Goal: Communication & Community: Ask a question

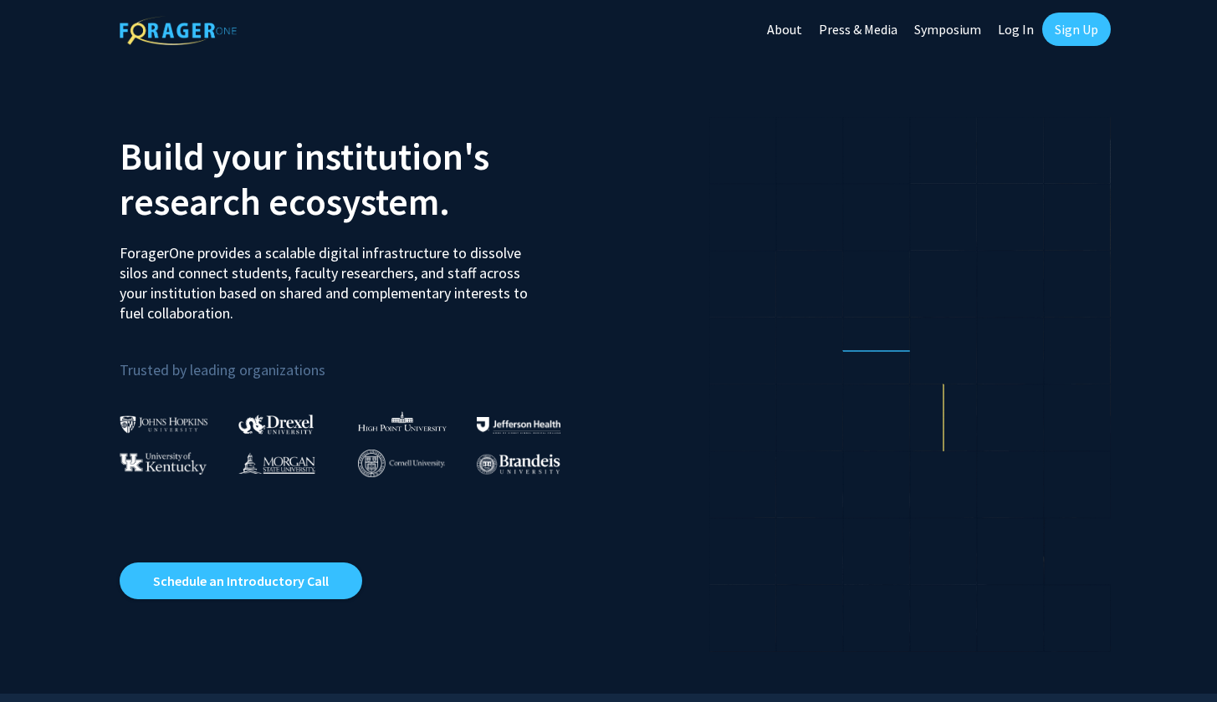
click at [1069, 28] on link "Sign Up" at bounding box center [1076, 29] width 69 height 33
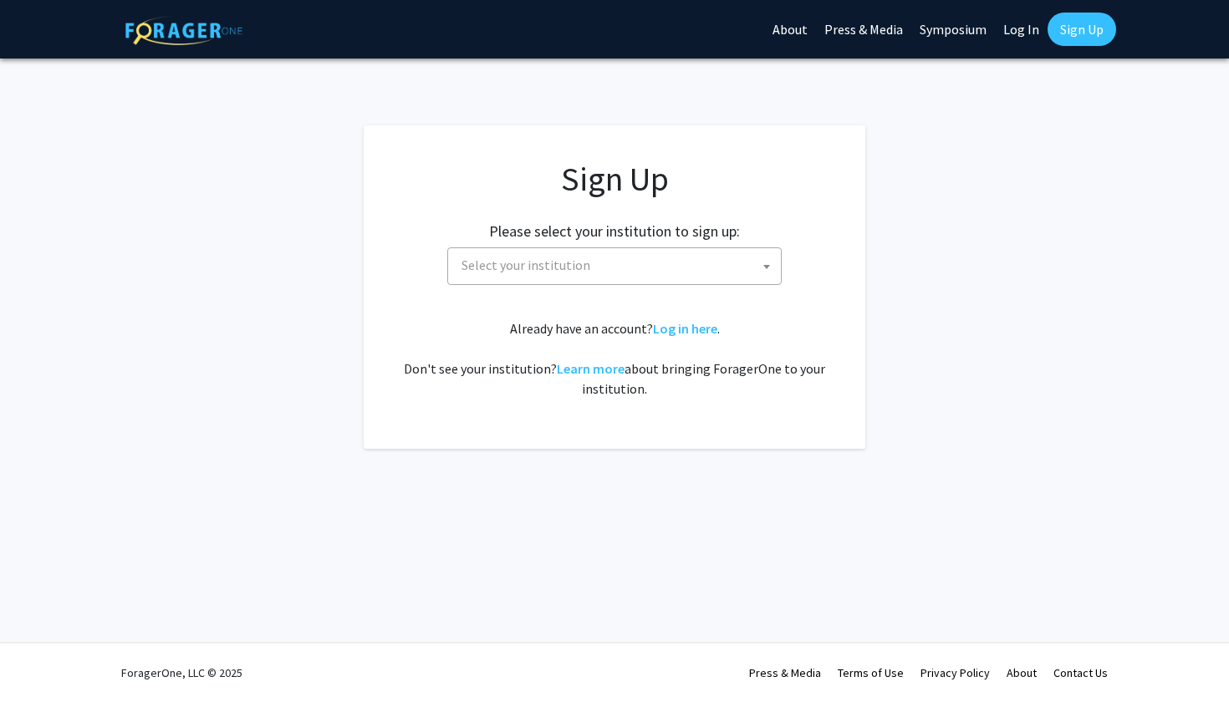
click at [643, 273] on span "Select your institution" at bounding box center [618, 265] width 326 height 34
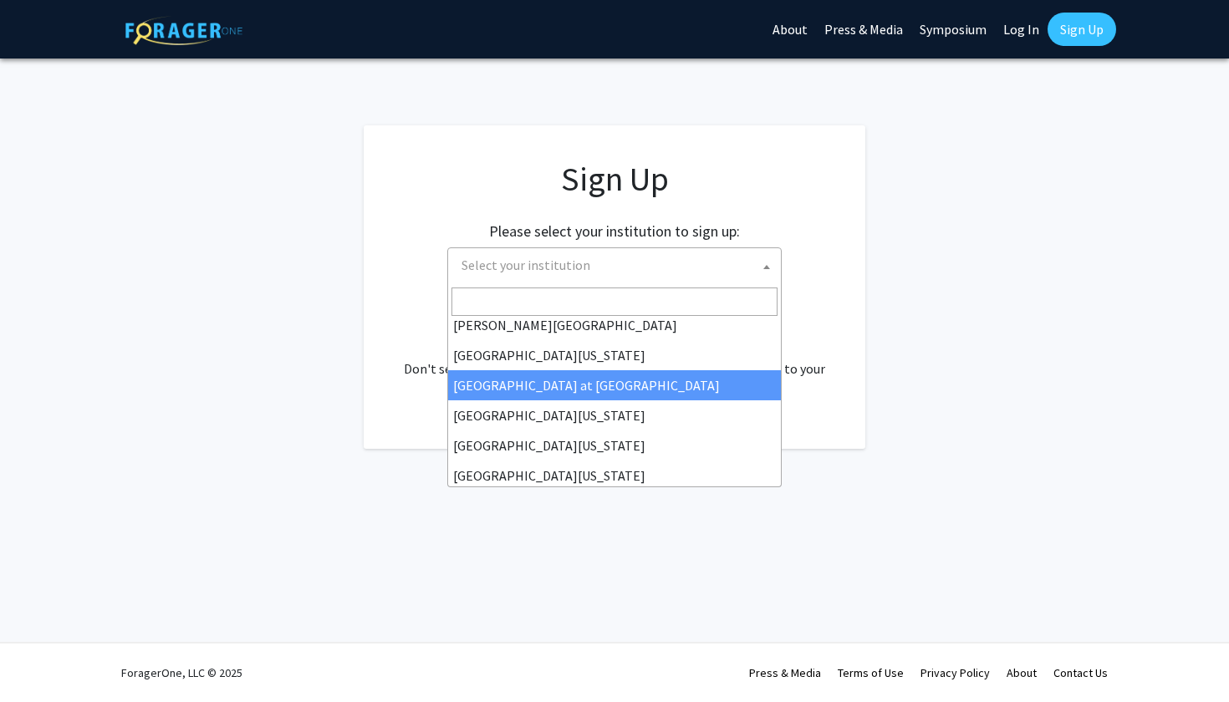
scroll to position [575, 0]
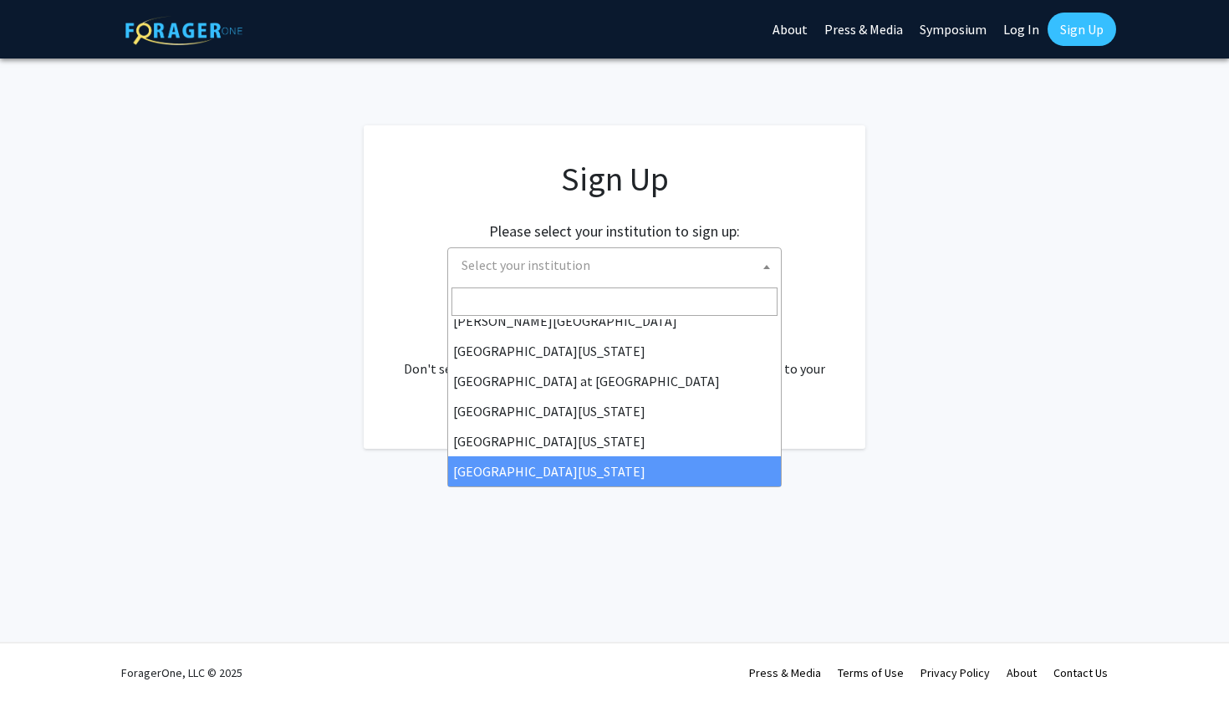
select select "33"
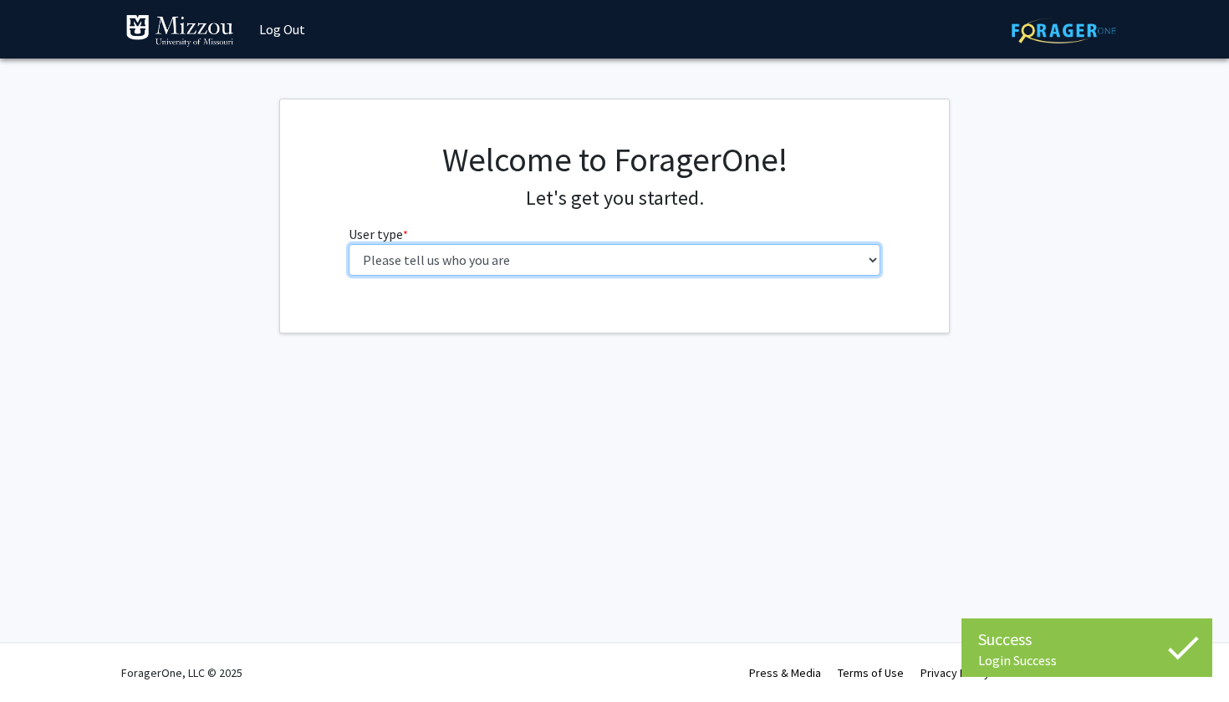
select select "1: undergrad"
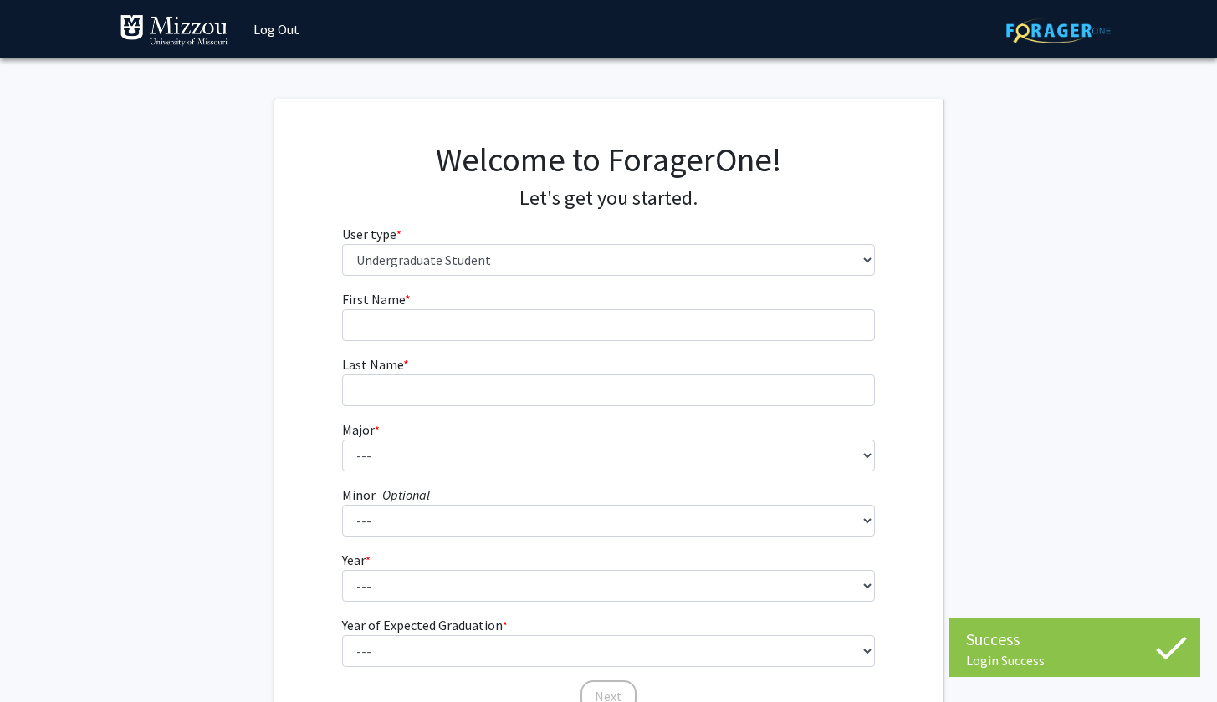
click at [414, 206] on h4 "Let's get you started." at bounding box center [608, 198] width 533 height 24
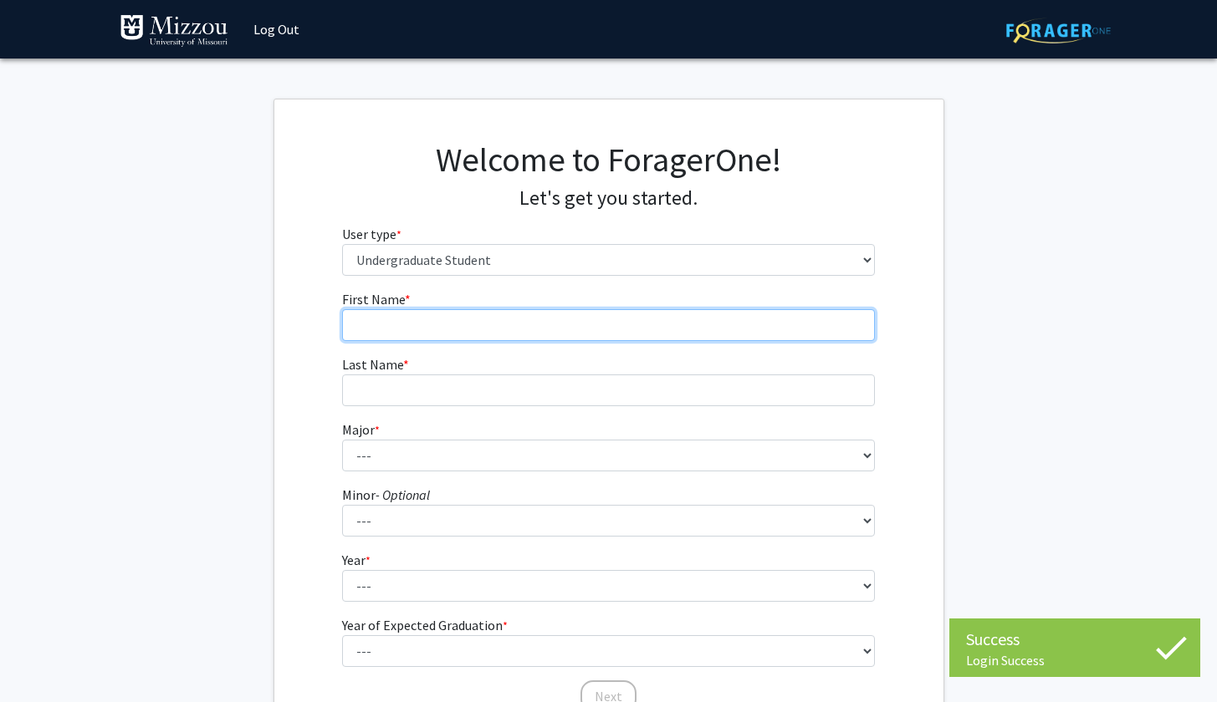
click at [518, 333] on input "First Name * required" at bounding box center [608, 325] width 533 height 32
type input "[PERSON_NAME]"
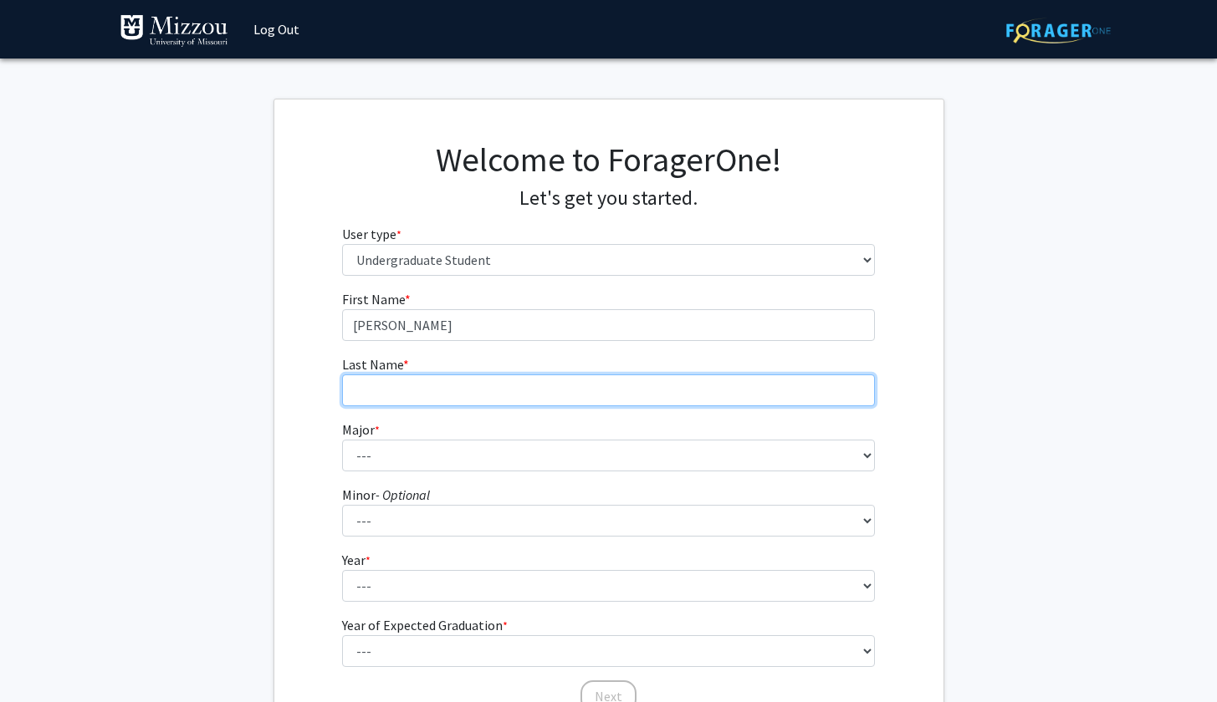
type input "J"
type input "[PERSON_NAME]"
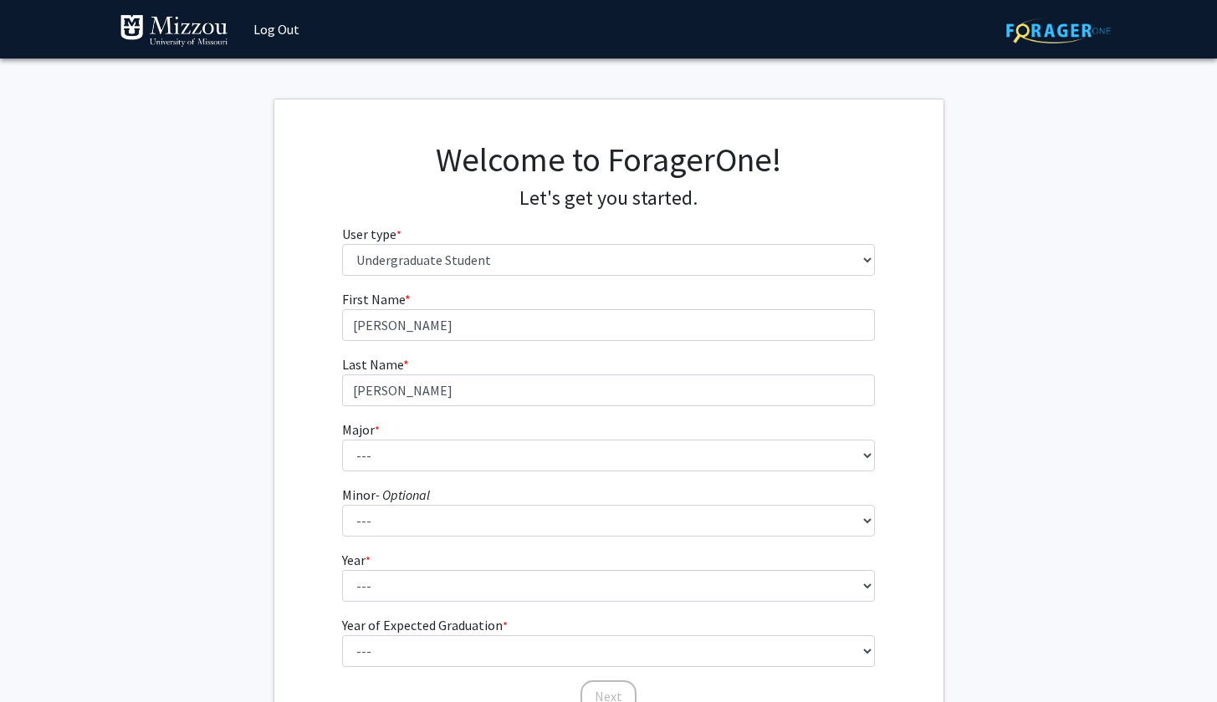
click at [577, 438] on fg-select "Major * required --- Agribusiness Management Agricultural Education Agricultura…" at bounding box center [608, 446] width 533 height 52
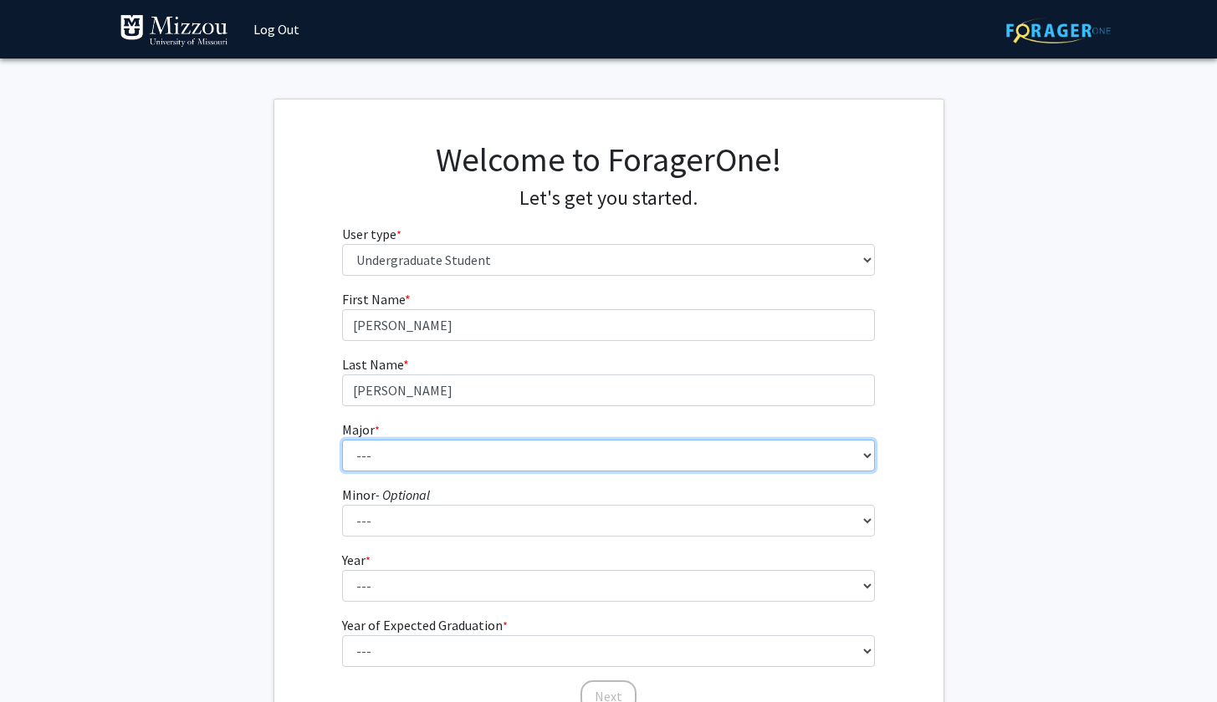
select select "134: 2627"
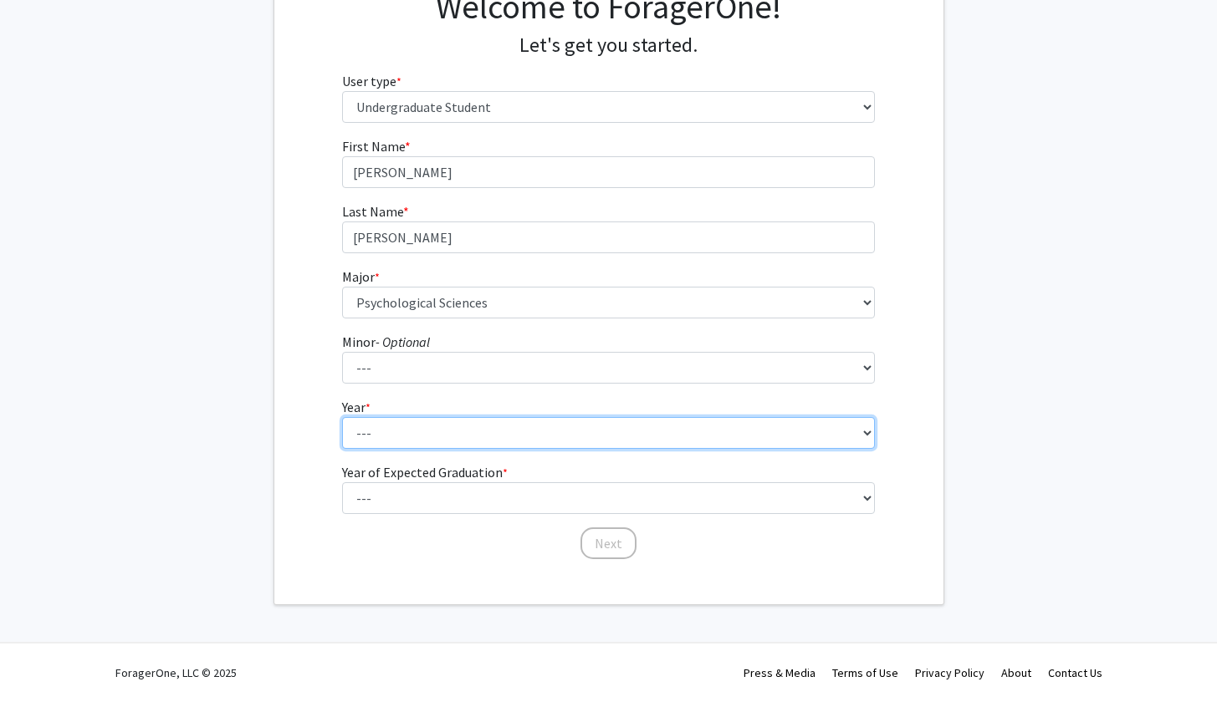
scroll to position [152, 0]
select select "4: senior"
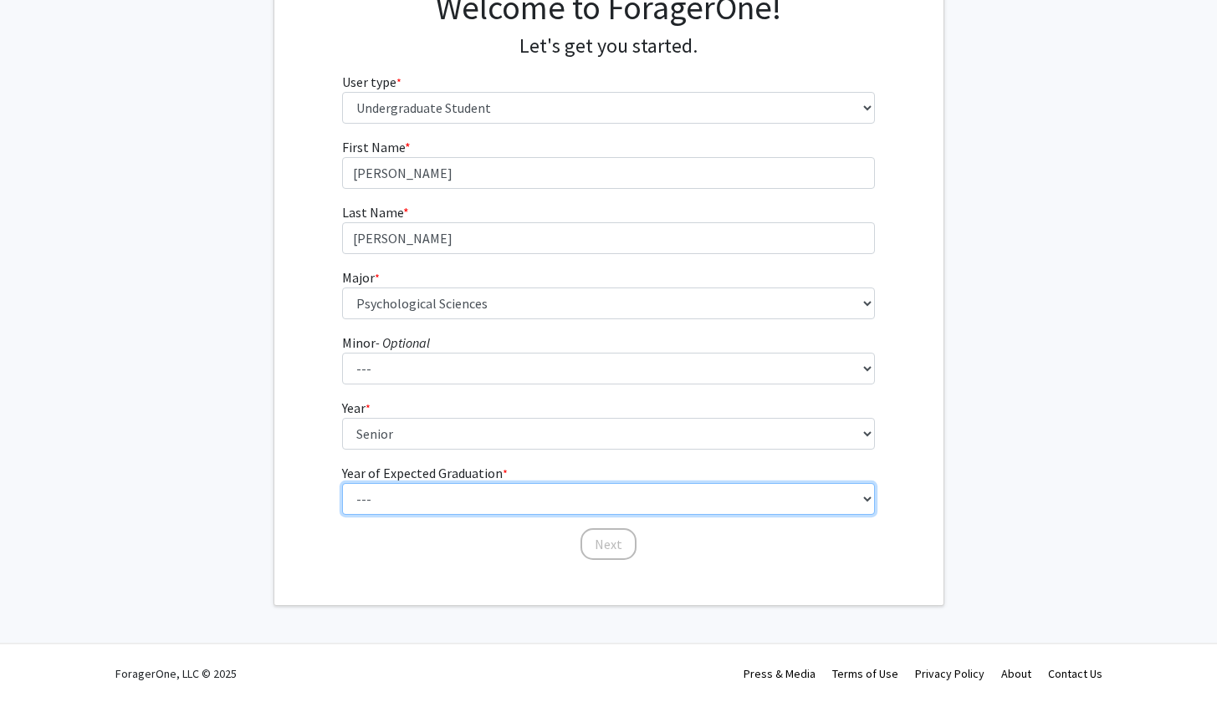
select select "2: 2026"
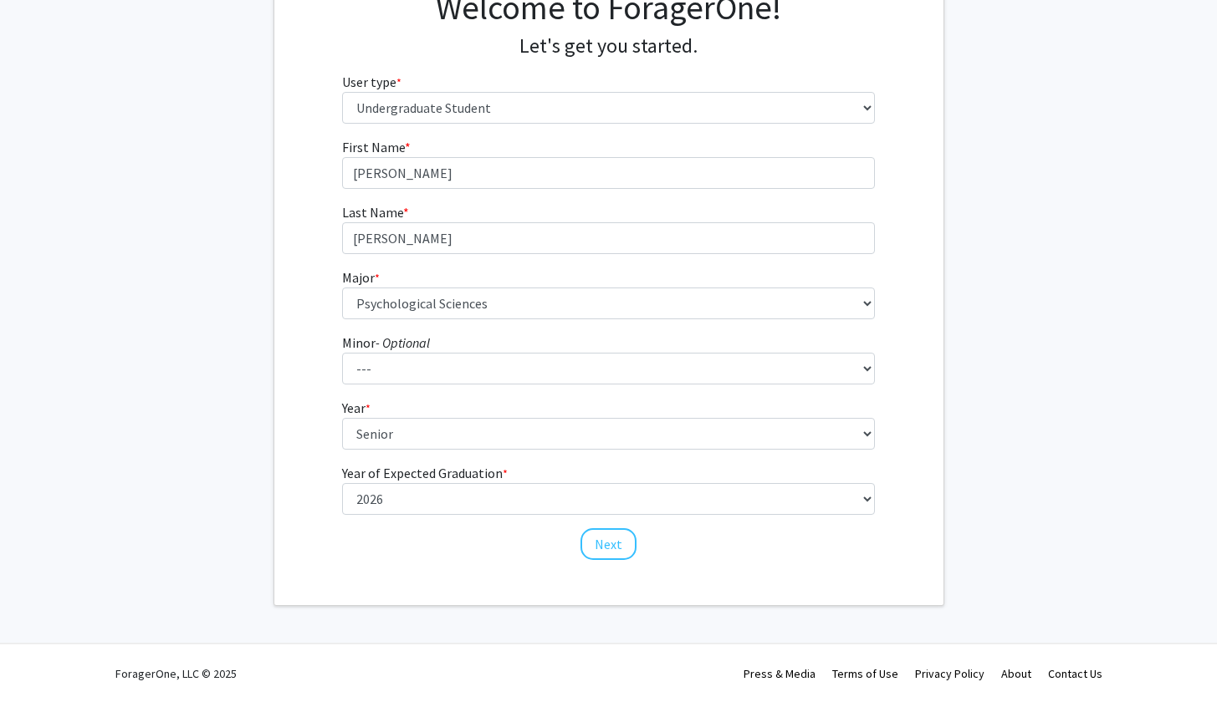
click at [332, 535] on div "First Name * required [PERSON_NAME] Last Name * required [PERSON_NAME] * requir…" at bounding box center [608, 349] width 558 height 425
click at [616, 538] on button "Next" at bounding box center [608, 544] width 56 height 32
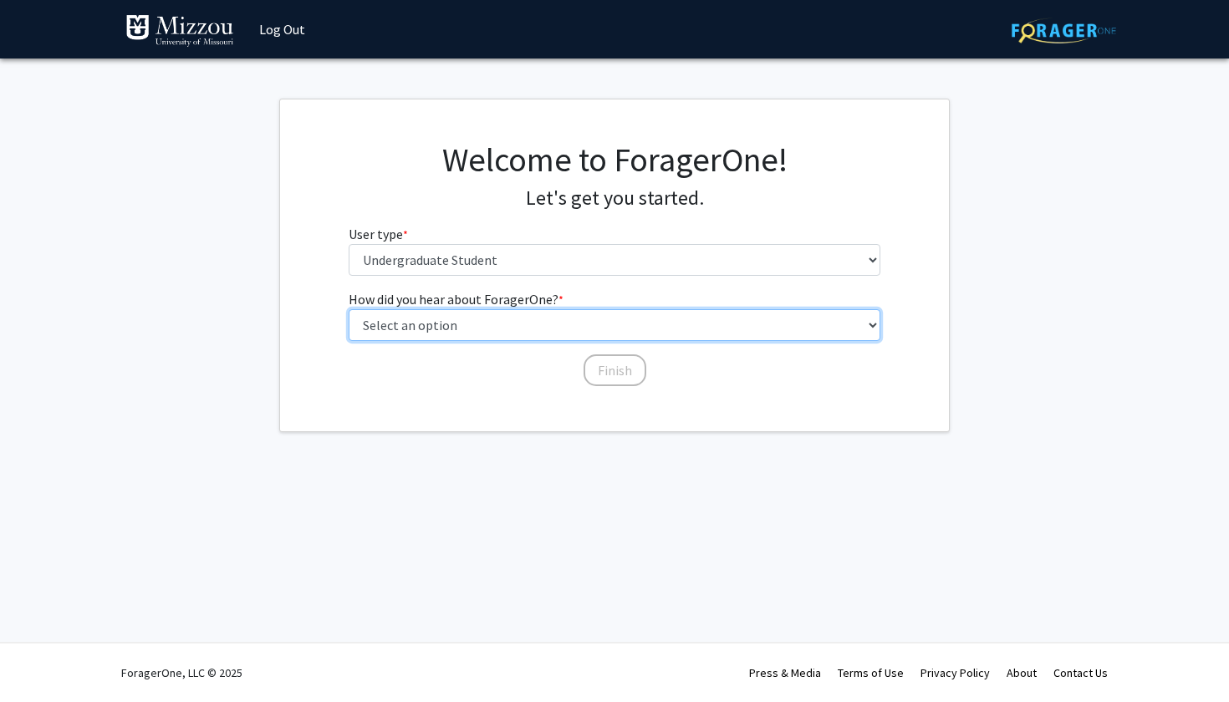
select select "2: faculty_recommendation"
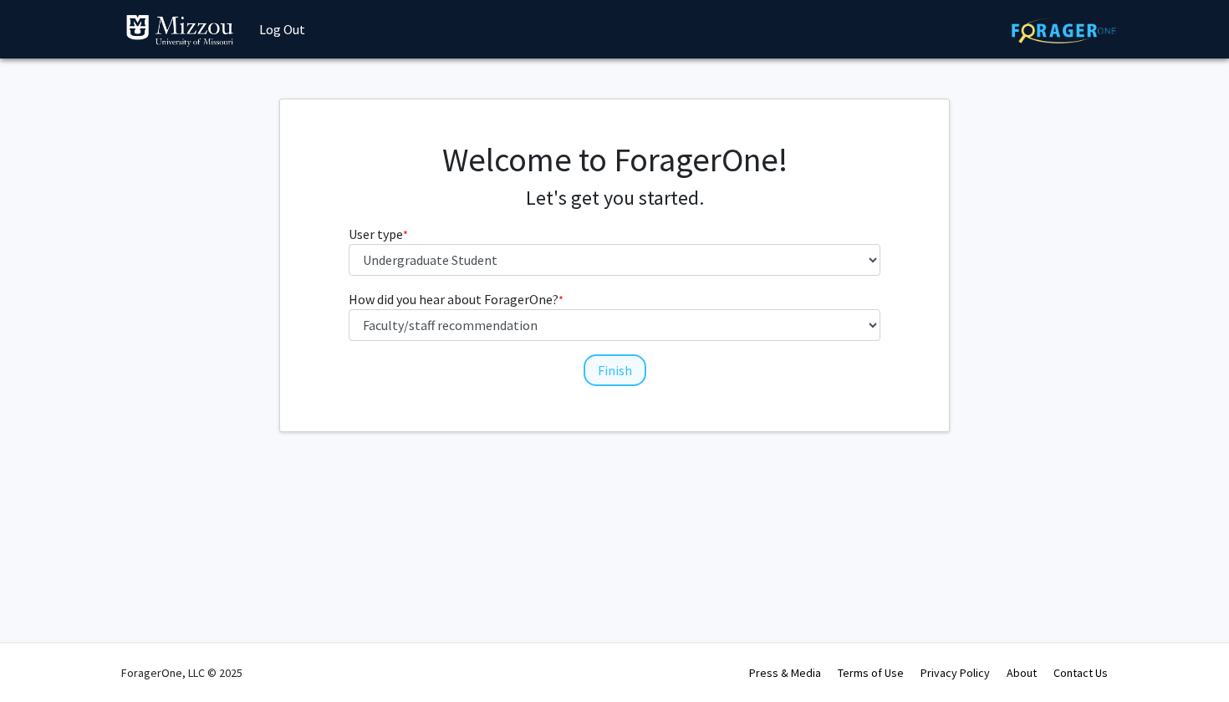
click at [605, 360] on button "Finish" at bounding box center [615, 371] width 63 height 32
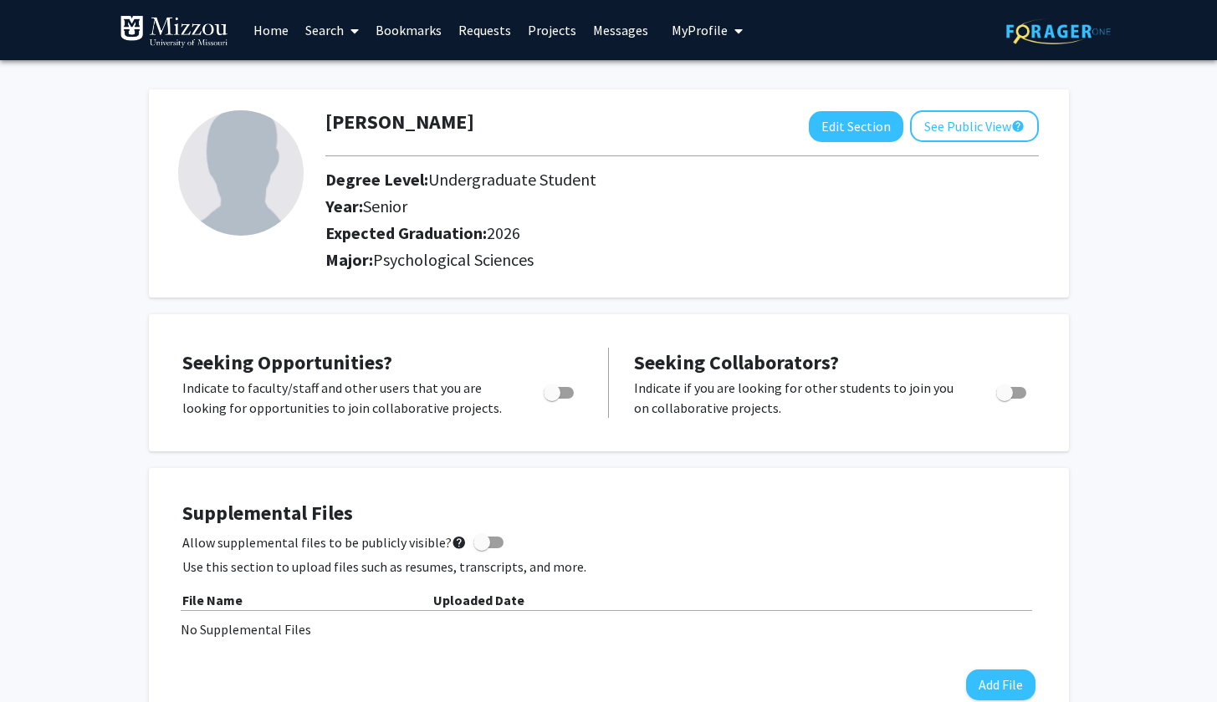
click at [561, 395] on span "Toggle" at bounding box center [558, 393] width 30 height 12
click at [552, 399] on input "Are you actively seeking opportunities?" at bounding box center [551, 399] width 1 height 1
checkbox input "true"
click at [681, 28] on span "My Profile" at bounding box center [699, 30] width 56 height 17
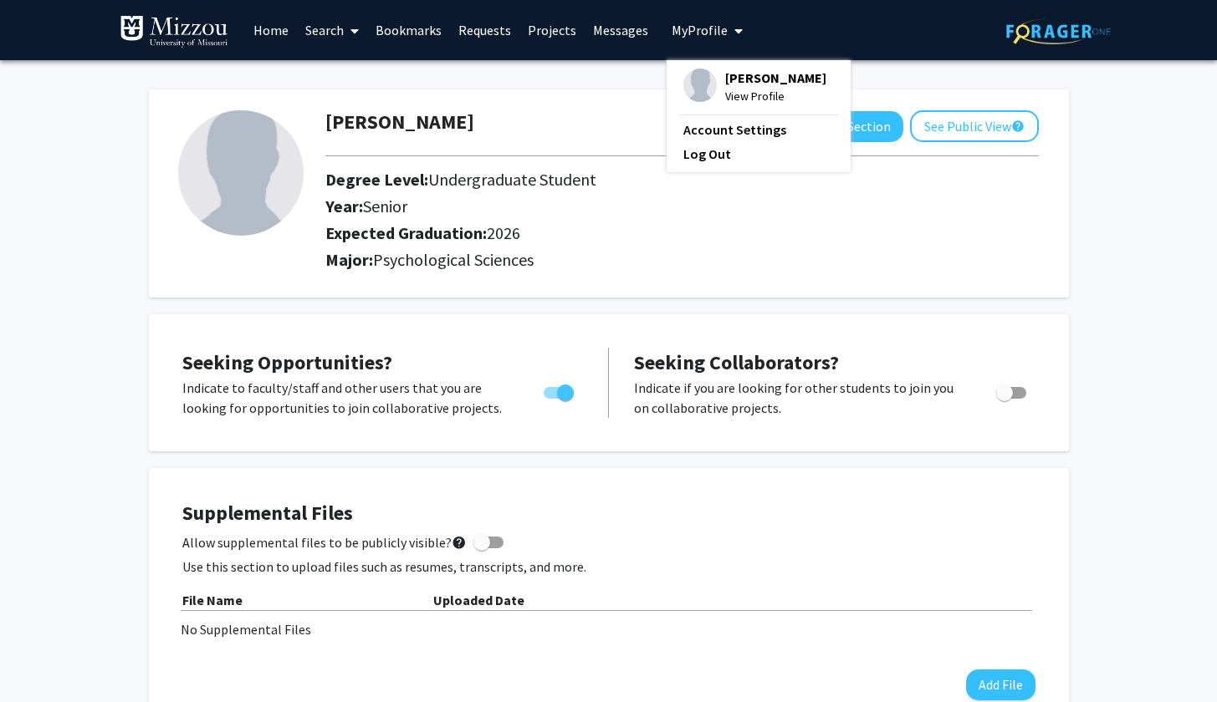
click at [488, 33] on link "Requests" at bounding box center [484, 30] width 69 height 59
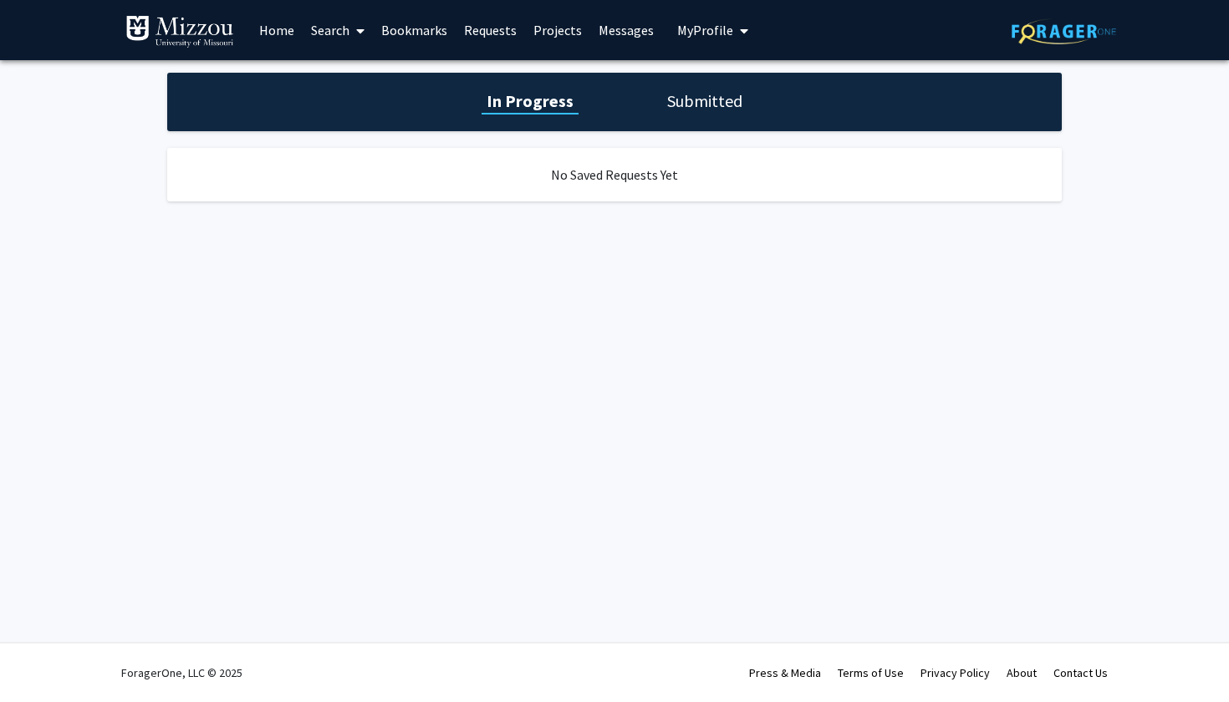
click at [622, 171] on div "No Saved Requests Yet" at bounding box center [614, 175] width 895 height 54
click at [652, 115] on div "In Progress Submitted" at bounding box center [614, 102] width 895 height 59
click at [287, 43] on link "Home" at bounding box center [277, 30] width 52 height 59
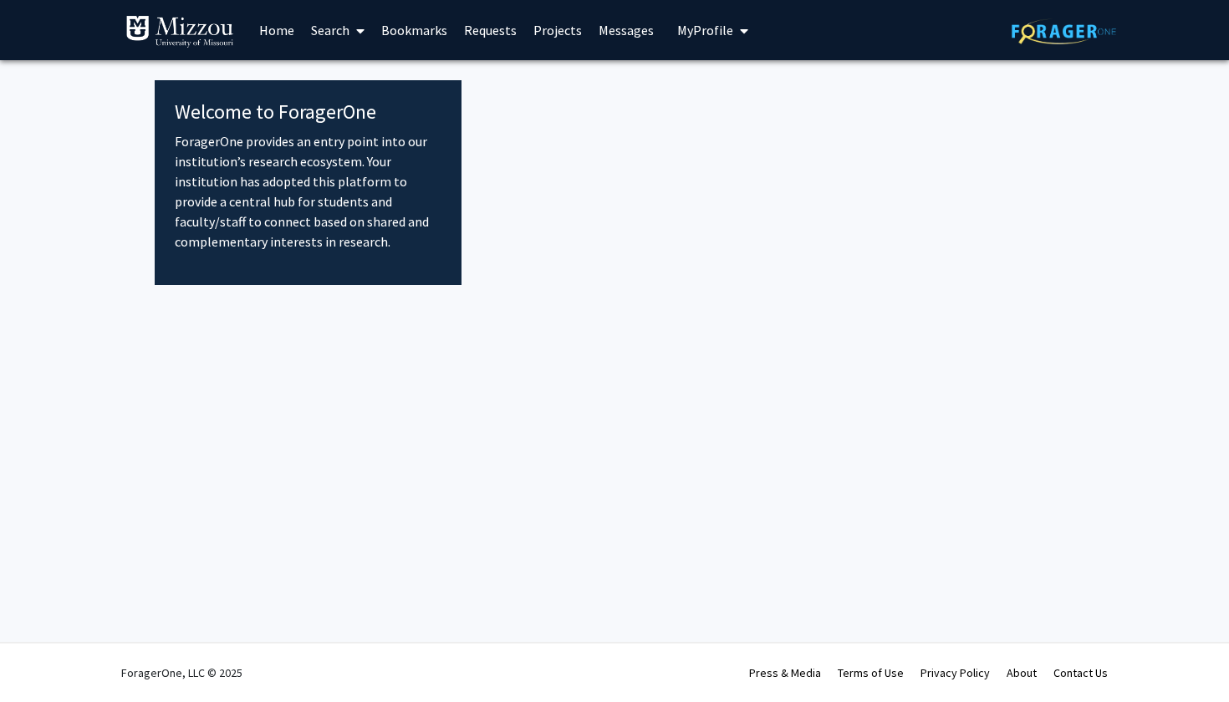
click at [320, 33] on link "Search" at bounding box center [338, 30] width 70 height 59
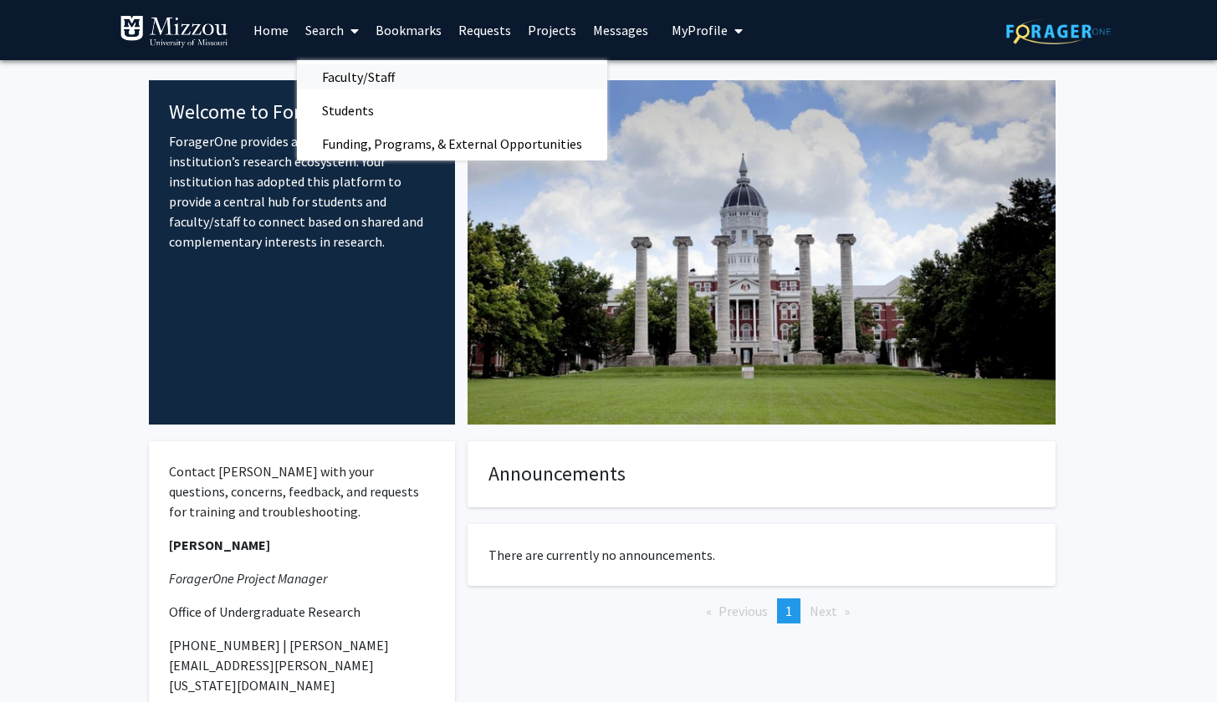
click at [355, 82] on span "Faculty/Staff" at bounding box center [358, 76] width 123 height 33
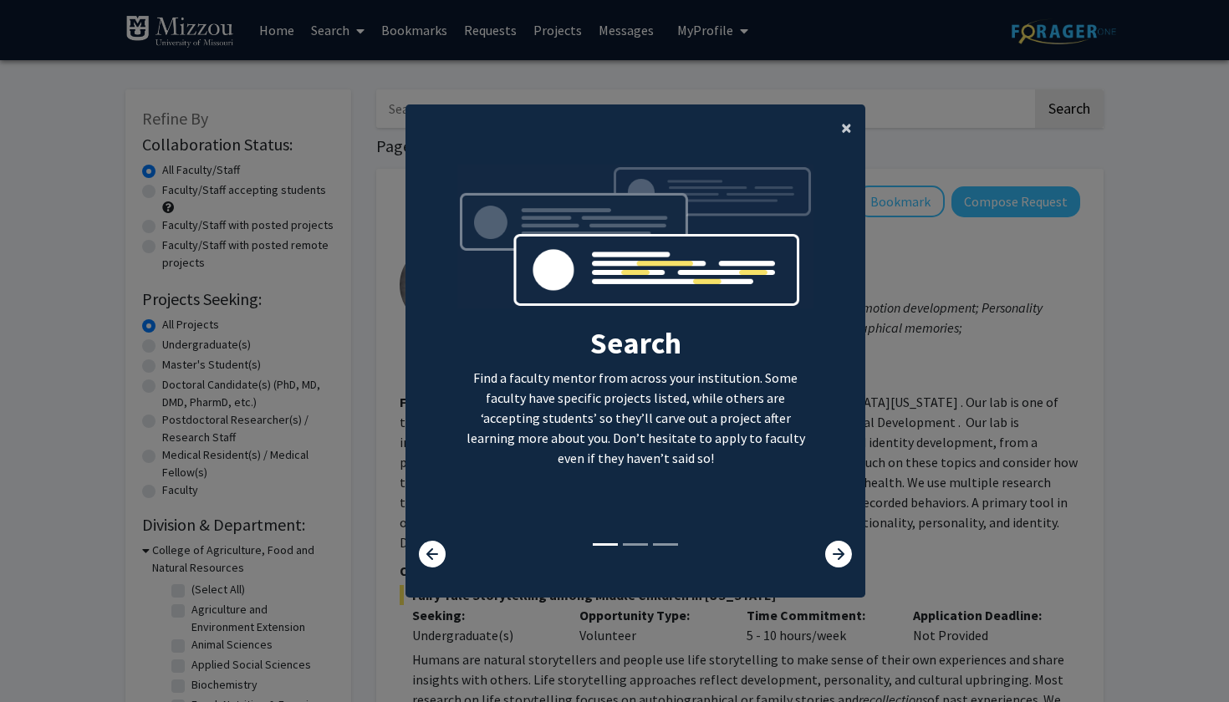
click at [843, 122] on span "×" at bounding box center [846, 128] width 11 height 26
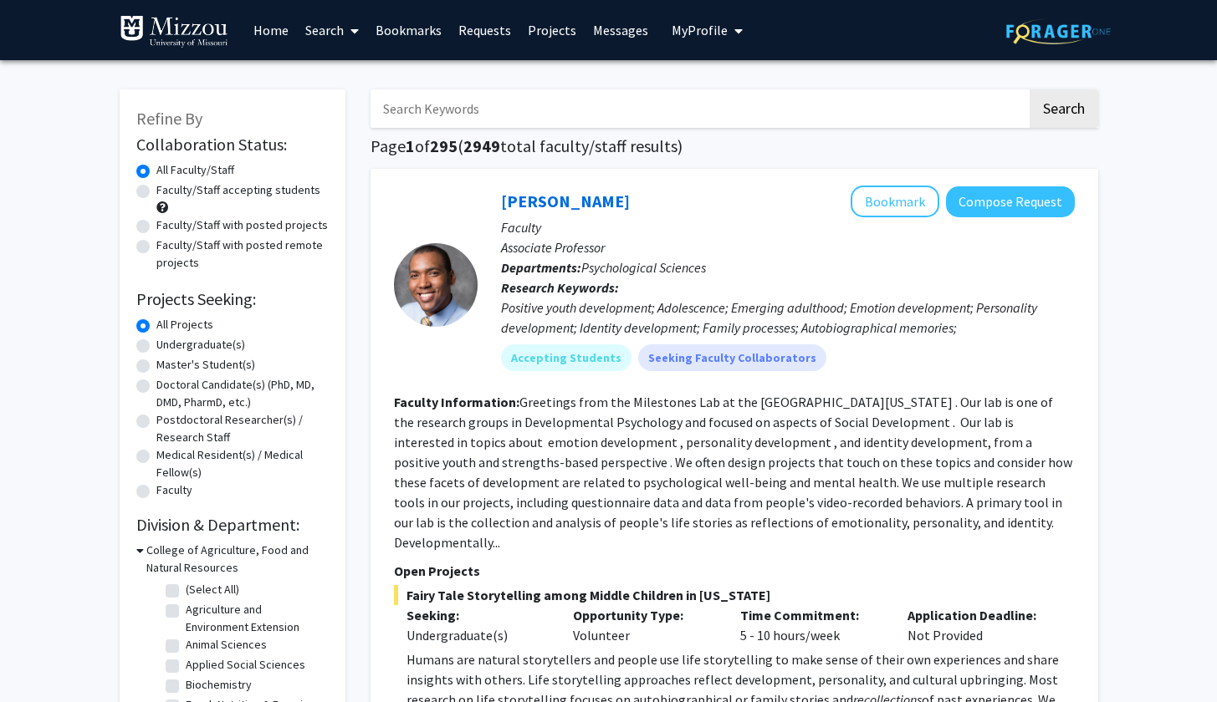
click at [425, 111] on input "Search Keywords" at bounding box center [698, 108] width 656 height 38
click at [1062, 111] on button "Search" at bounding box center [1063, 108] width 69 height 38
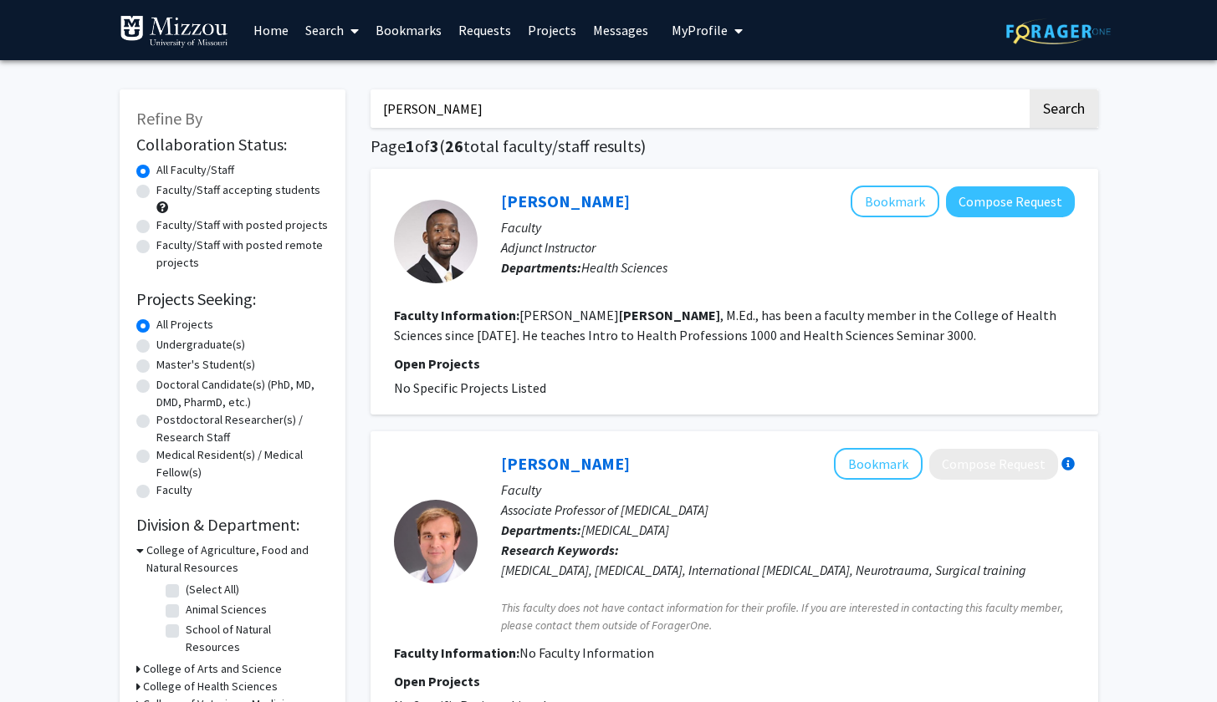
click at [498, 112] on input "[PERSON_NAME]" at bounding box center [698, 108] width 656 height 38
type input "[PERSON_NAME]"
click at [1062, 111] on button "Search" at bounding box center [1063, 108] width 69 height 38
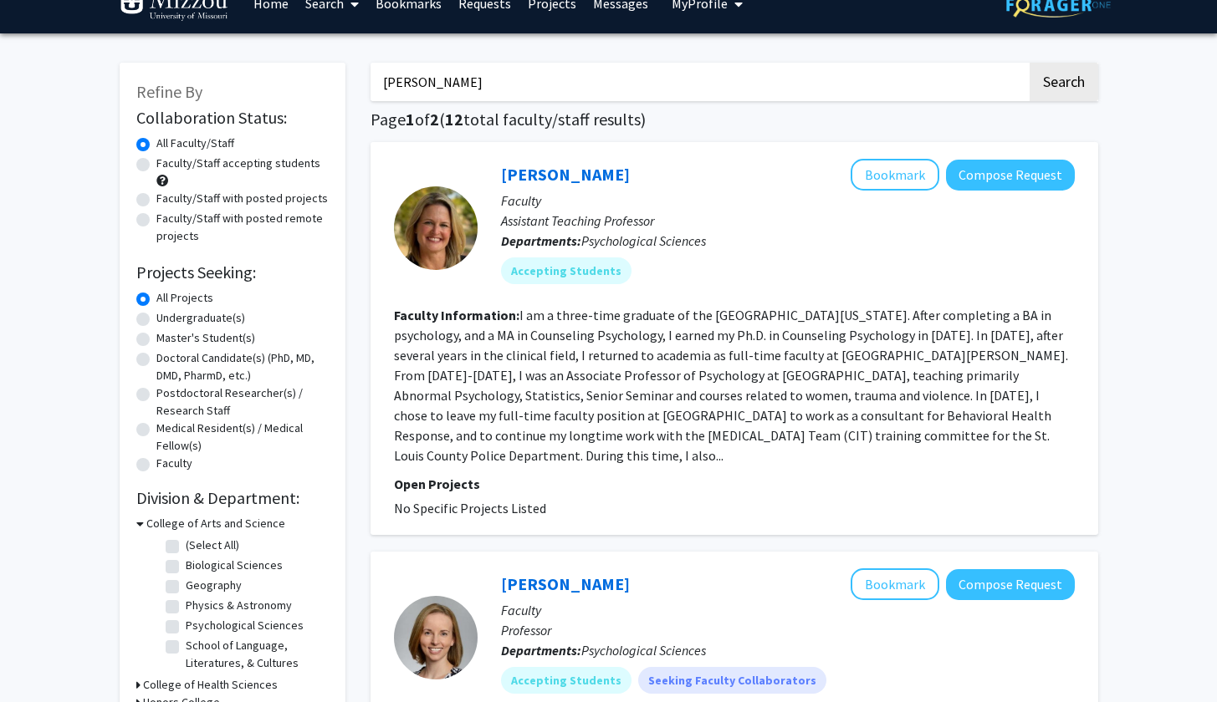
scroll to position [23, 0]
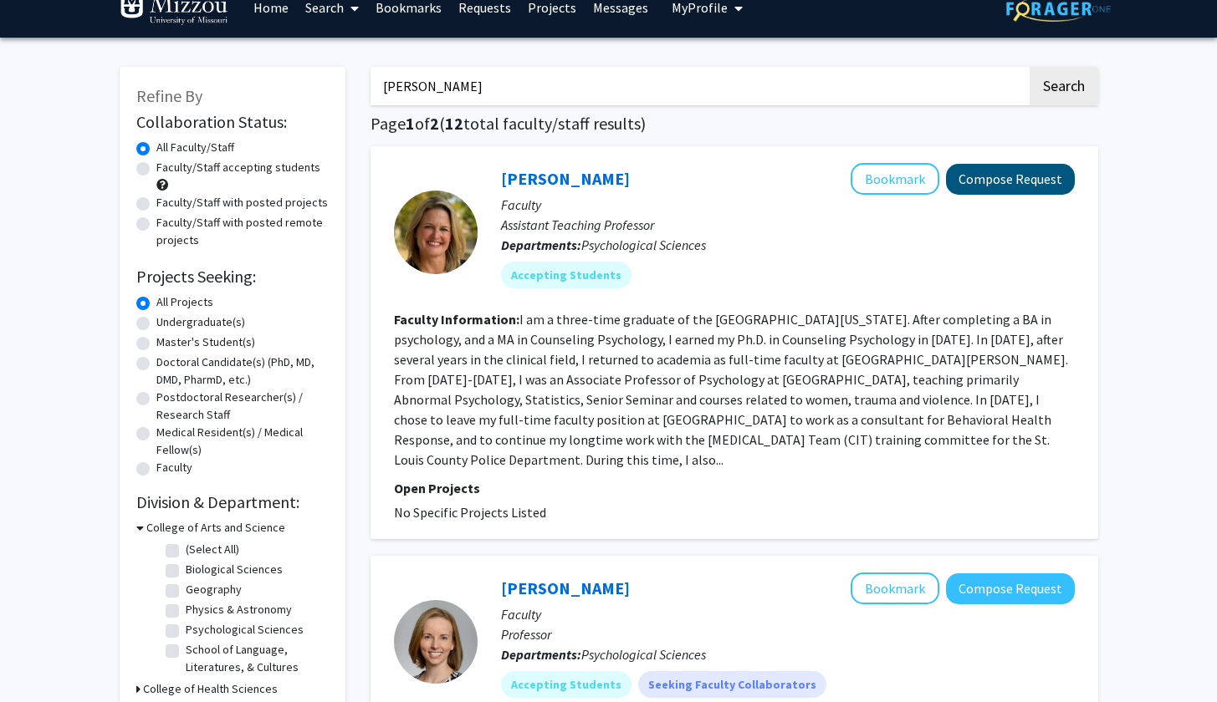
click at [1021, 186] on button "Compose Request" at bounding box center [1010, 179] width 129 height 31
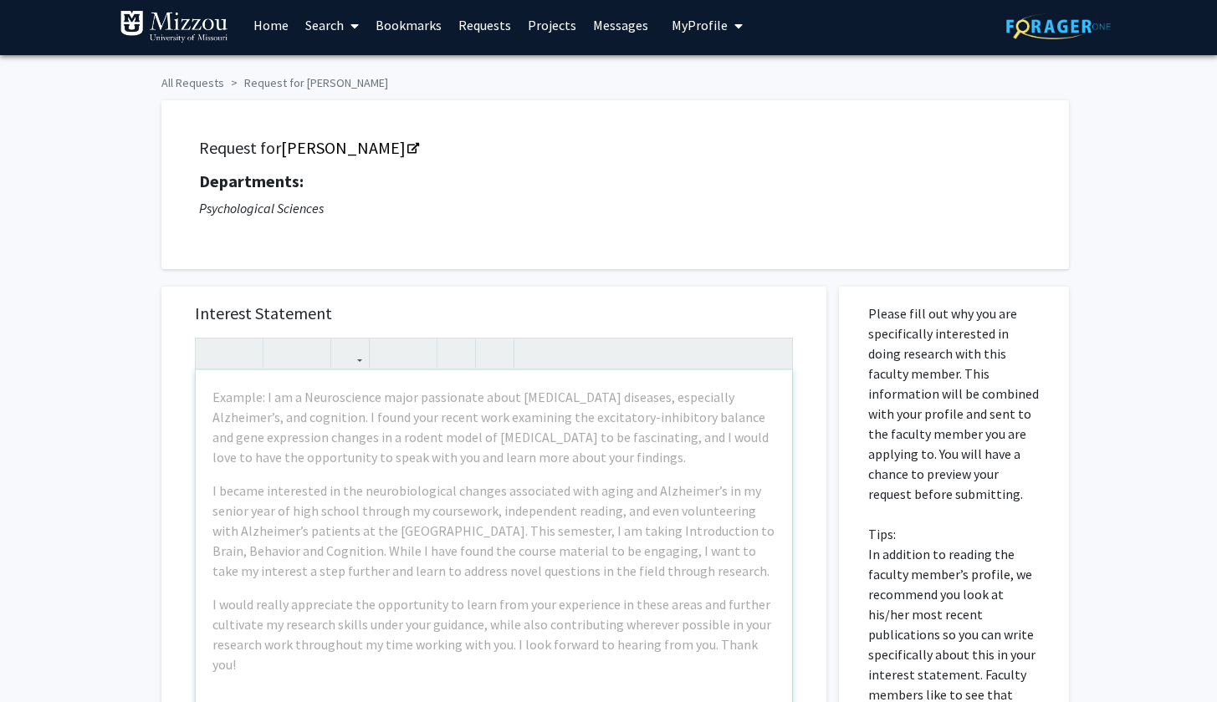
scroll to position [8, 0]
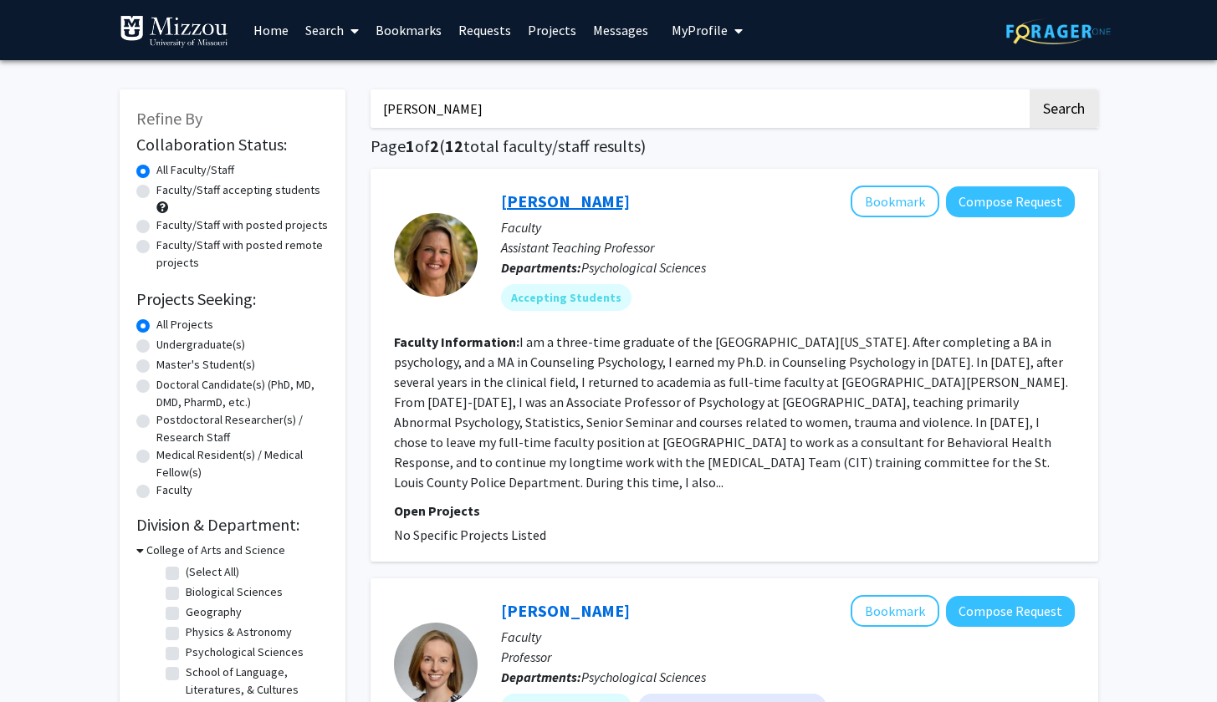
click at [578, 198] on link "[PERSON_NAME]" at bounding box center [565, 201] width 129 height 21
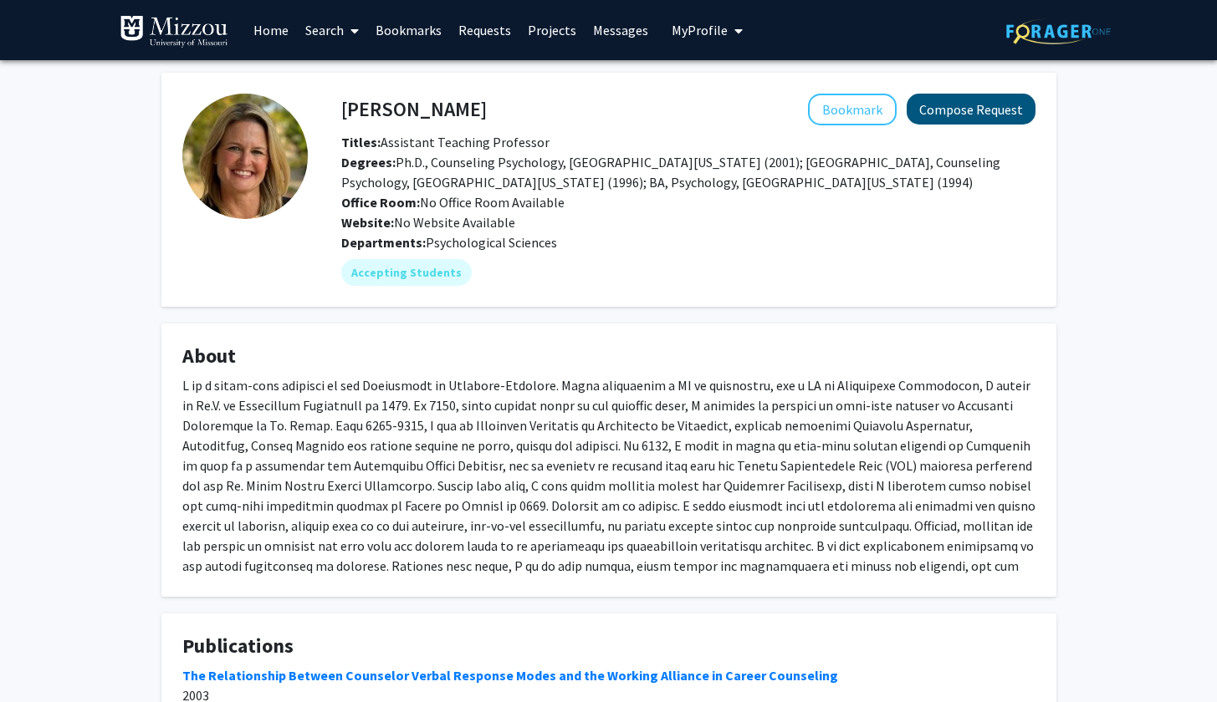
click at [988, 119] on button "Compose Request" at bounding box center [970, 109] width 129 height 31
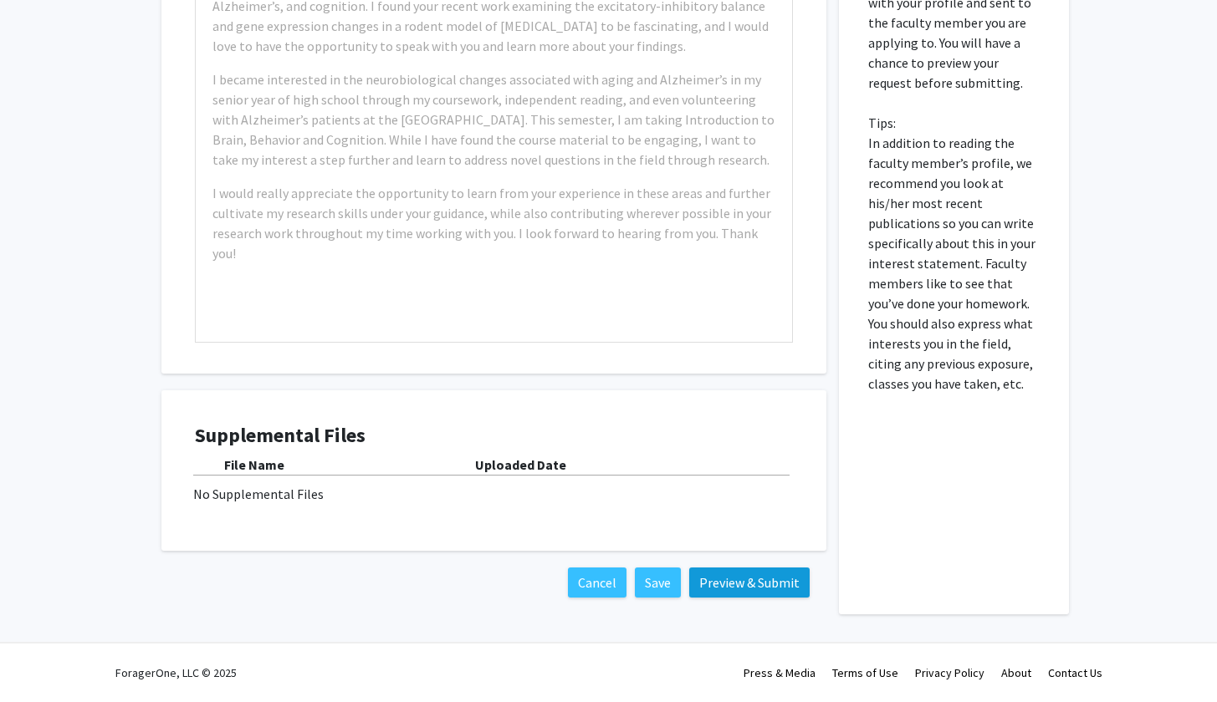
scroll to position [418, 0]
click at [743, 579] on button "Preview & Submit" at bounding box center [749, 583] width 120 height 30
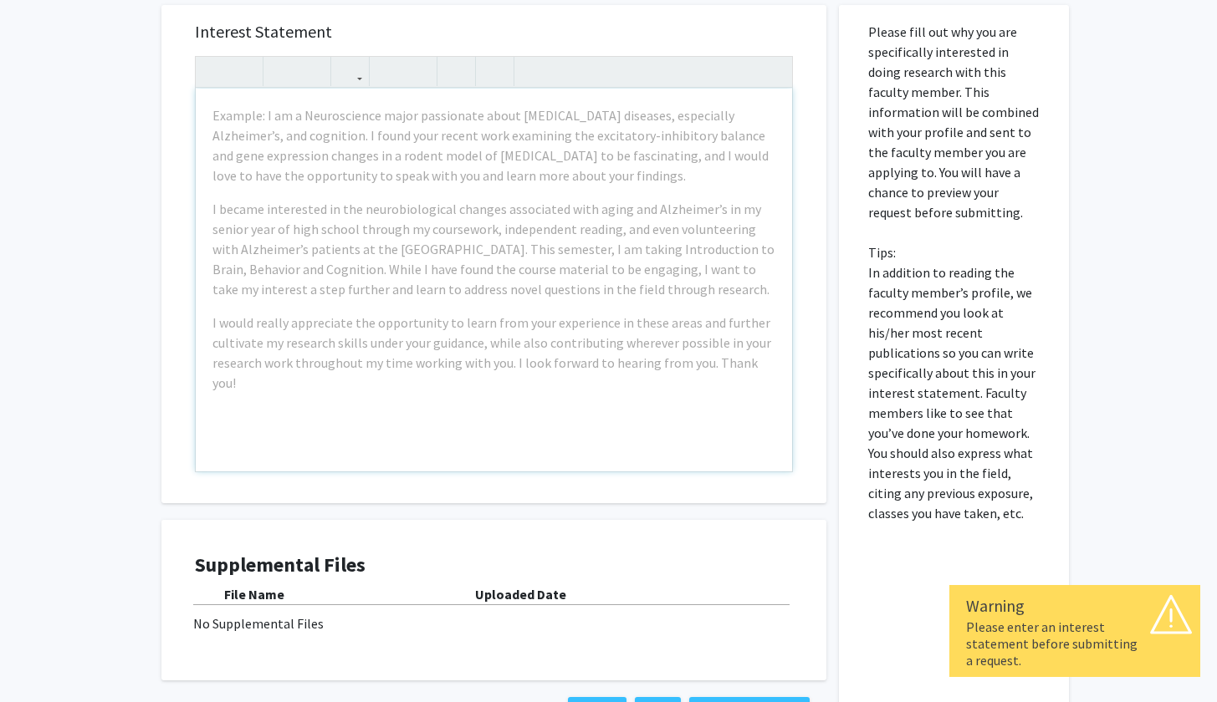
scroll to position [278, 0]
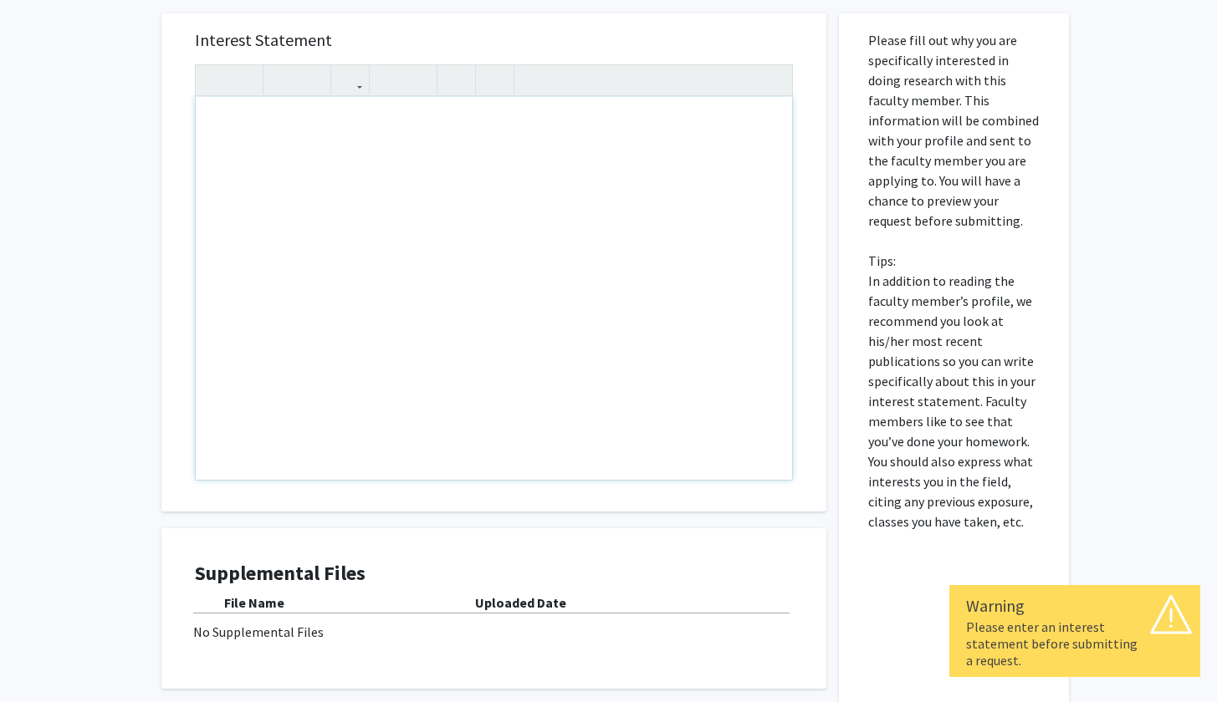
click at [570, 255] on div "Note to users with screen readers: Please press Alt+0 or Option+0 to deactivate…" at bounding box center [494, 288] width 596 height 383
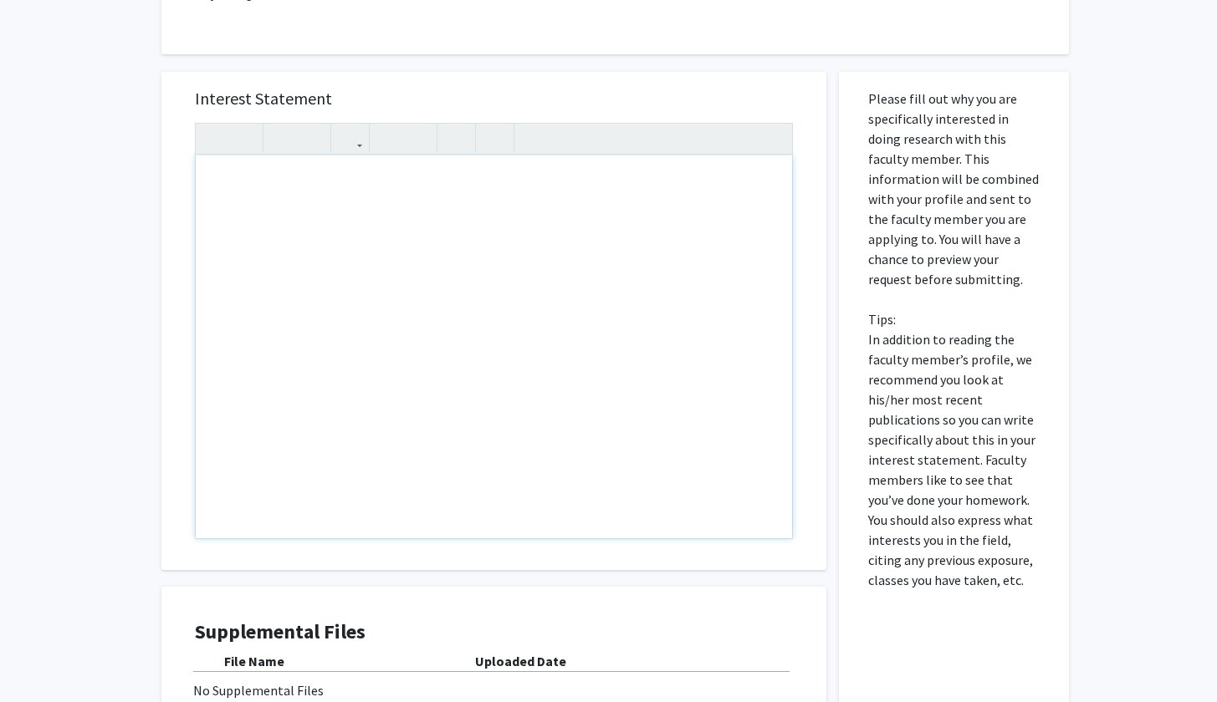
scroll to position [208, 0]
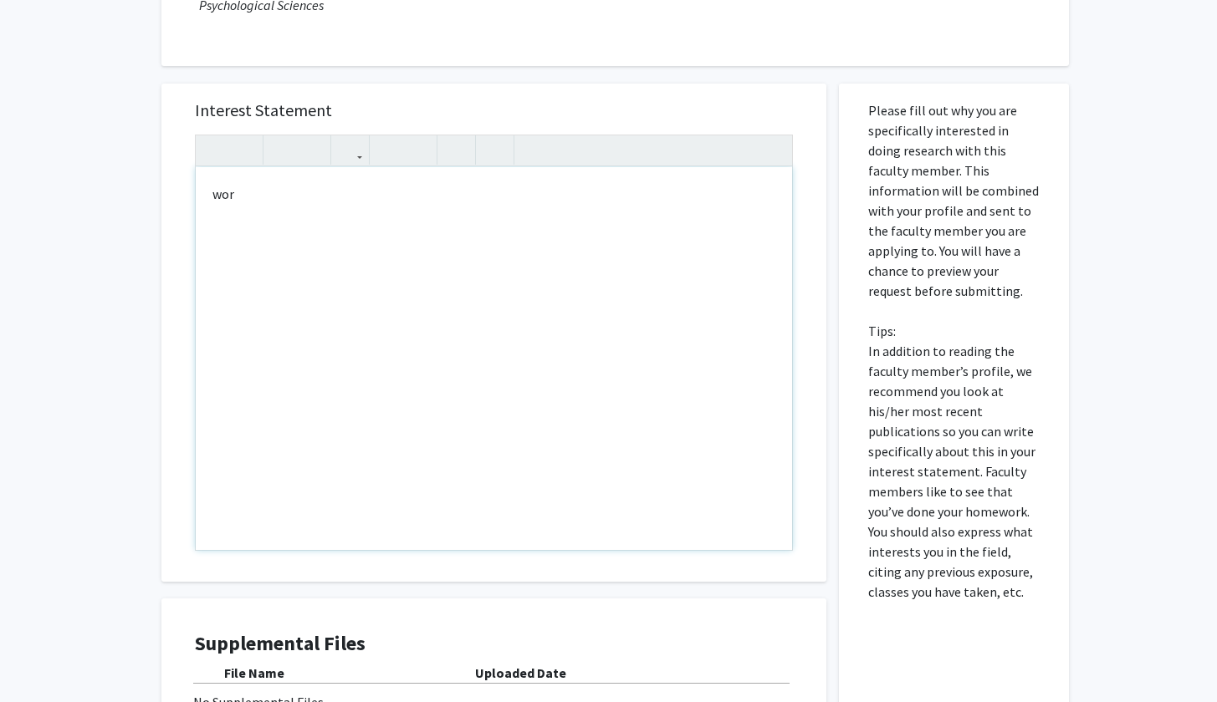
type textarea "work"
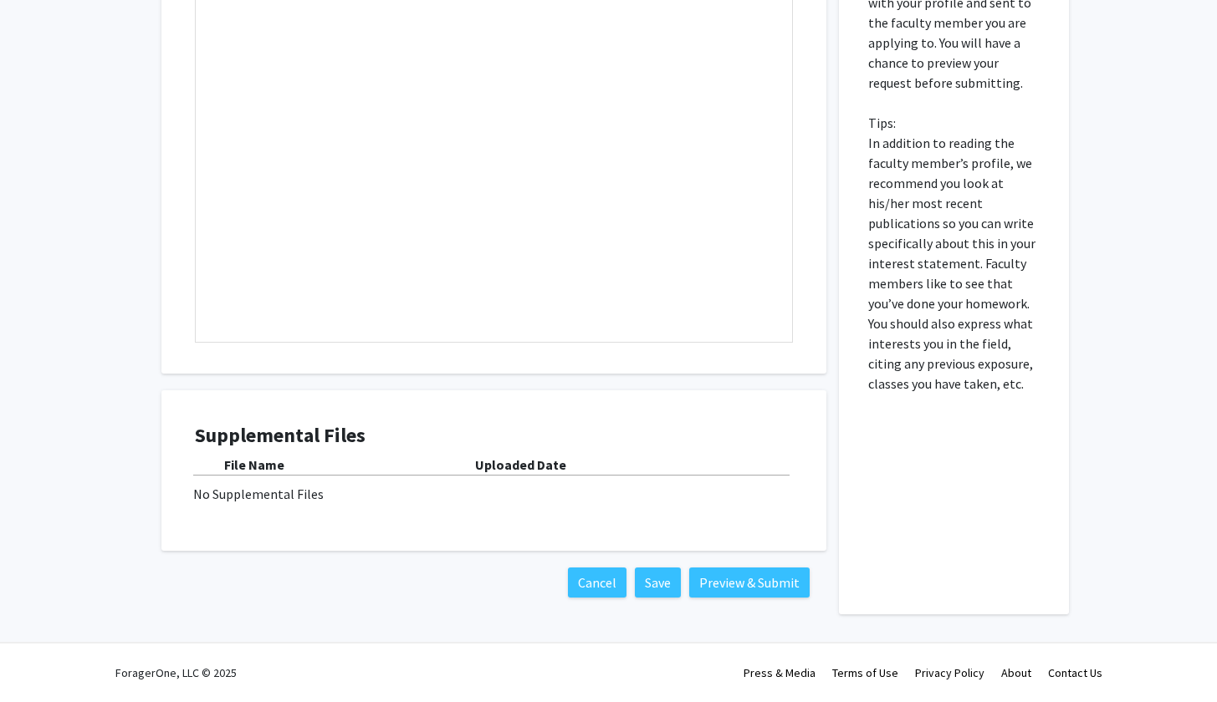
click at [638, 446] on h4 "Supplemental Files" at bounding box center [494, 436] width 598 height 24
click at [739, 579] on button "Preview & Submit" at bounding box center [749, 583] width 120 height 30
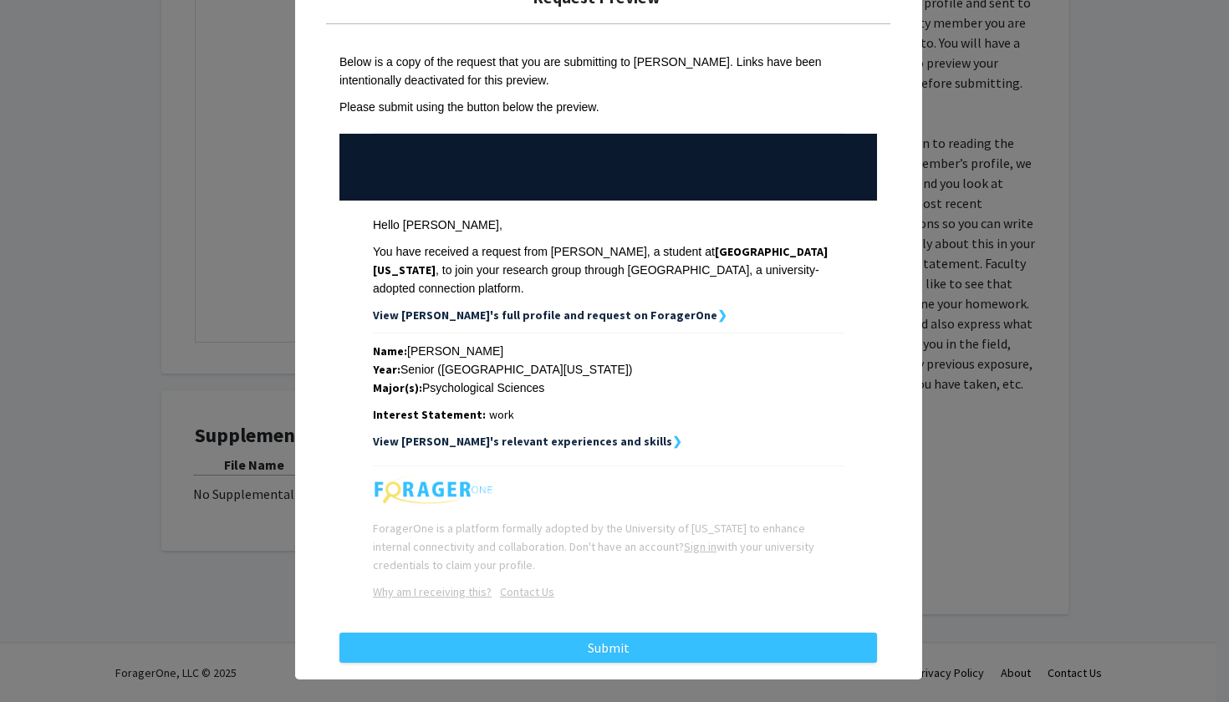
scroll to position [51, 0]
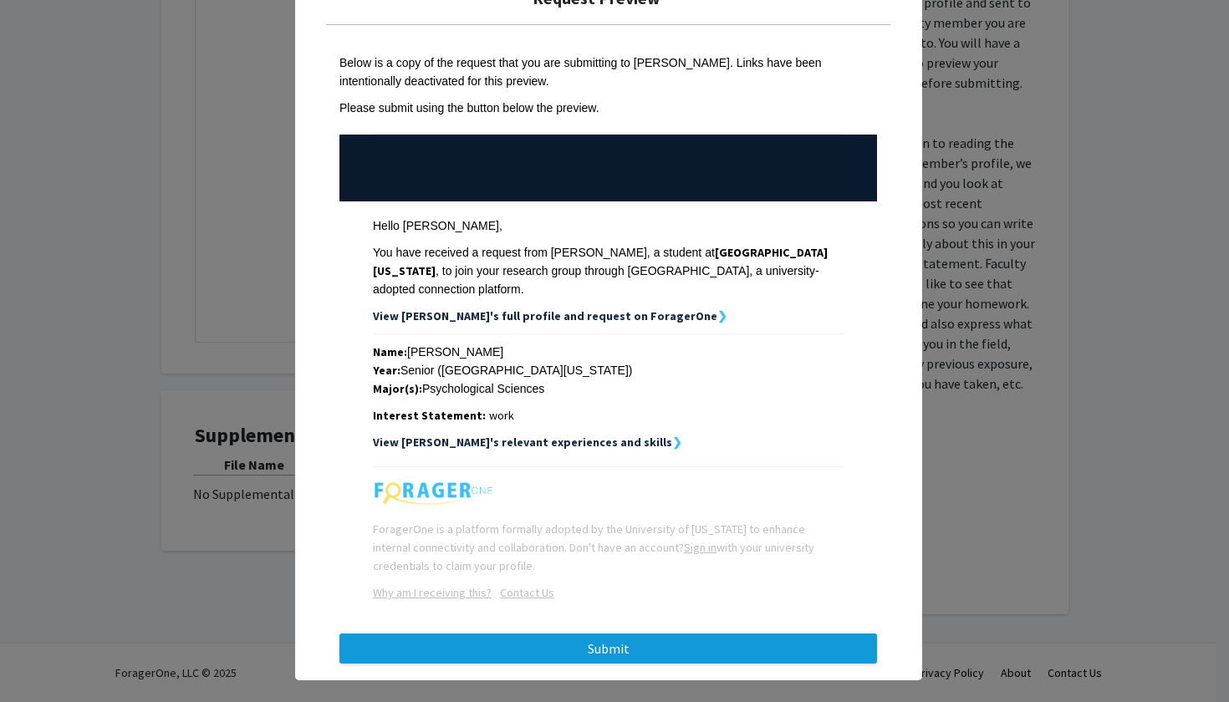
click at [564, 634] on button "Submit" at bounding box center [608, 649] width 538 height 30
